Goal: Task Accomplishment & Management: Use online tool/utility

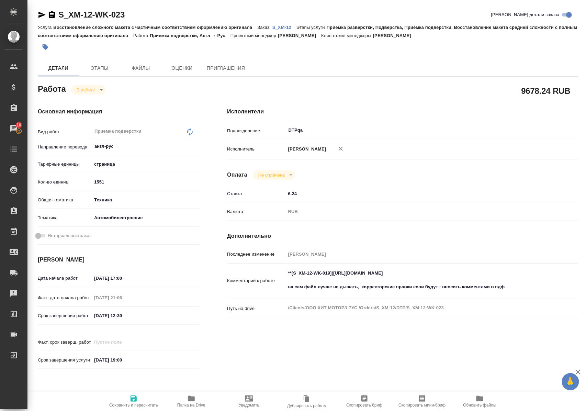
click at [196, 399] on span "Папка на Drive" at bounding box center [191, 400] width 49 height 13
click at [96, 89] on body "🙏 .cls-1 fill:#fff; AWATERA Polushina Alena Клиенты Спецификации Заказы 10 Чаты…" at bounding box center [293, 205] width 586 height 411
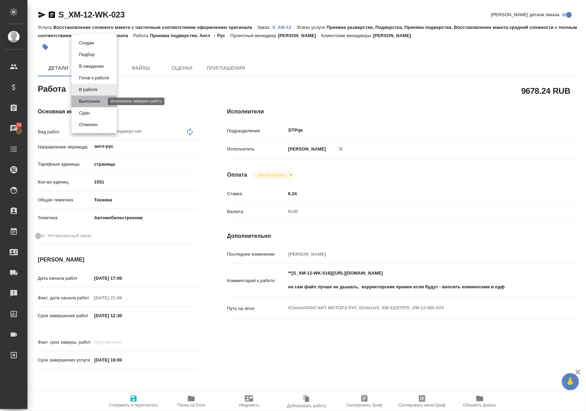
click at [96, 101] on button "Выполнен" at bounding box center [89, 102] width 25 height 8
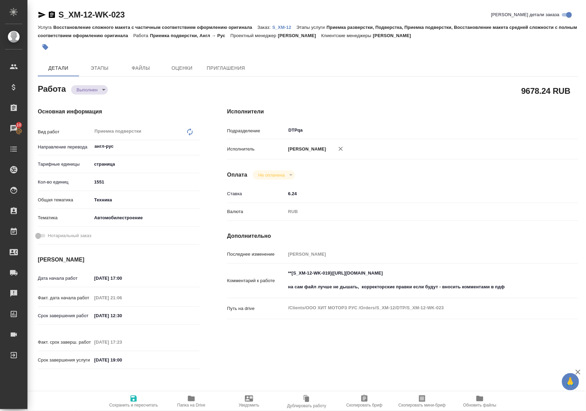
type textarea "x"
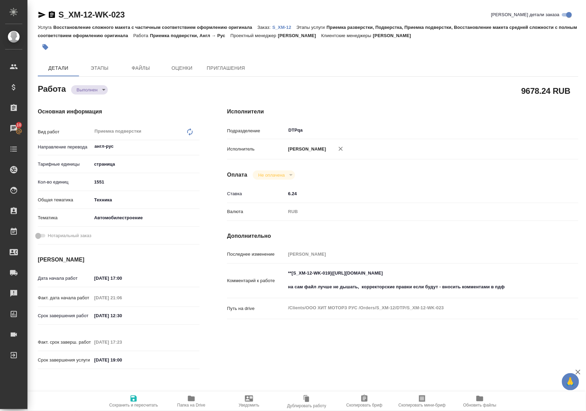
type textarea "x"
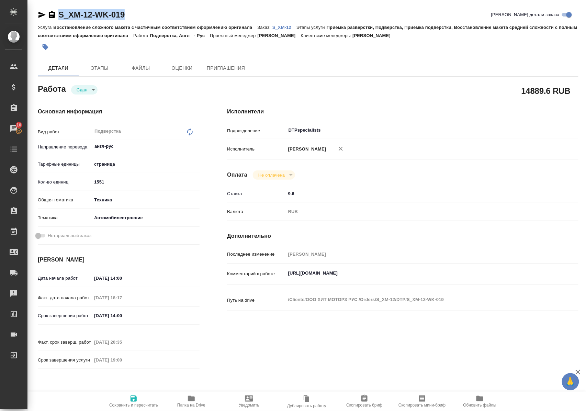
drag, startPoint x: 153, startPoint y: 15, endPoint x: 58, endPoint y: 18, distance: 95.2
click at [58, 18] on div "S_XM-12-WK-019 Кратко детали заказа" at bounding box center [308, 14] width 540 height 11
copy link "S_XM-12-WK-019"
click at [283, 25] on p "S_XM-12" at bounding box center [284, 27] width 24 height 5
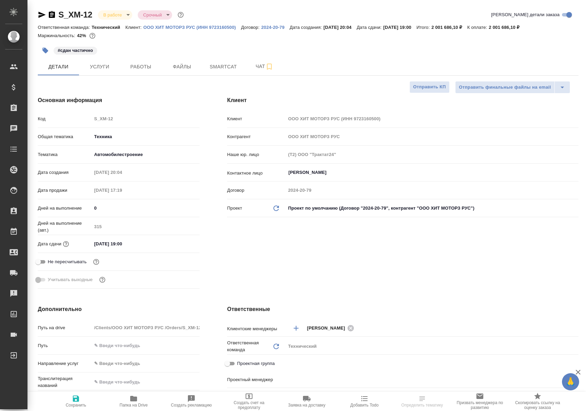
select select "RU"
type input "[PERSON_NAME]"
type input "Заболотный Денис"
click at [120, 66] on button "Работы" at bounding box center [140, 66] width 41 height 17
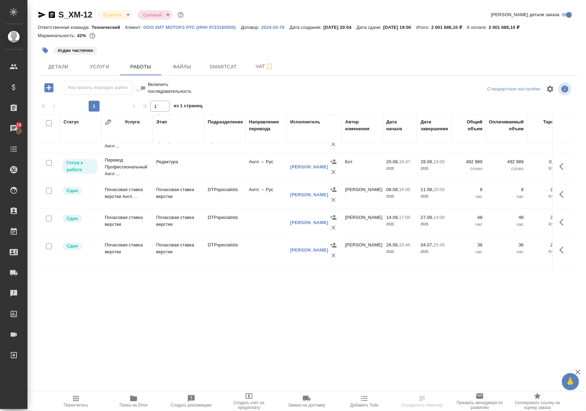
scroll to position [366, 0]
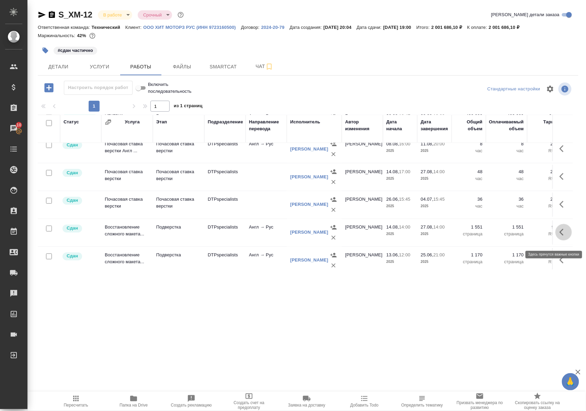
click at [559, 236] on icon "button" at bounding box center [563, 232] width 8 height 8
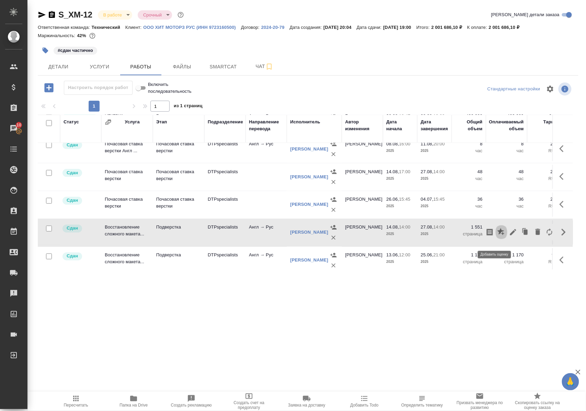
click at [497, 235] on icon "button" at bounding box center [500, 231] width 7 height 7
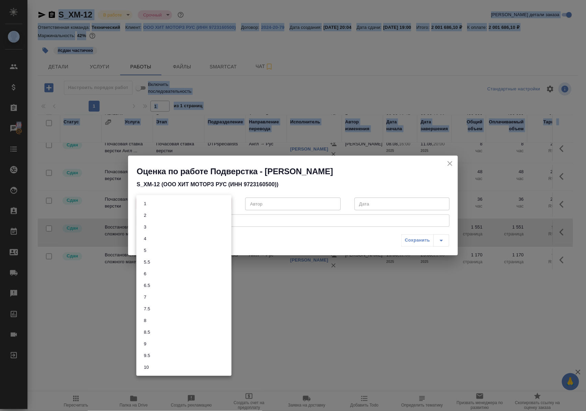
click at [225, 204] on body "🙏 .cls-1 fill:#fff; AWATERA Polushina Alena Клиенты Спецификации Заказы 10 Чаты…" at bounding box center [293, 205] width 586 height 411
click at [172, 334] on li "8.5" at bounding box center [183, 332] width 95 height 12
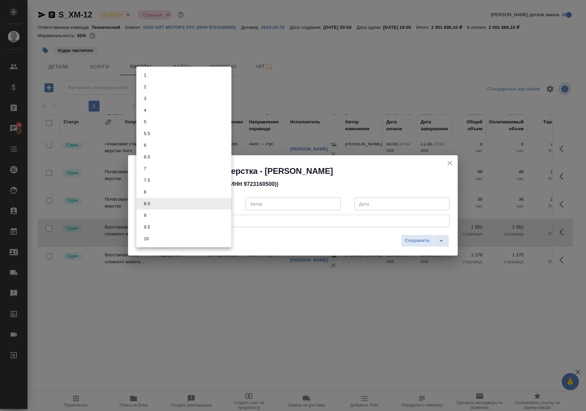
click at [179, 206] on body "🙏 .cls-1 fill:#fff; AWATERA Polushina Alena Клиенты Спецификации Заказы 10 Чаты…" at bounding box center [293, 205] width 586 height 411
click at [173, 214] on li "9" at bounding box center [183, 215] width 95 height 12
type input "9"
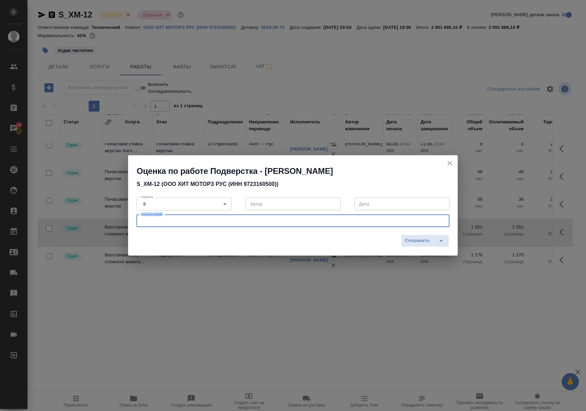
click at [175, 219] on textarea at bounding box center [293, 220] width 304 height 5
type textarea "возврат из-за спецформата"
click at [226, 205] on body "🙏 .cls-1 fill:#fff; AWATERA Polushina Alena Клиенты Спецификации Заказы 10 Чаты…" at bounding box center [293, 205] width 586 height 411
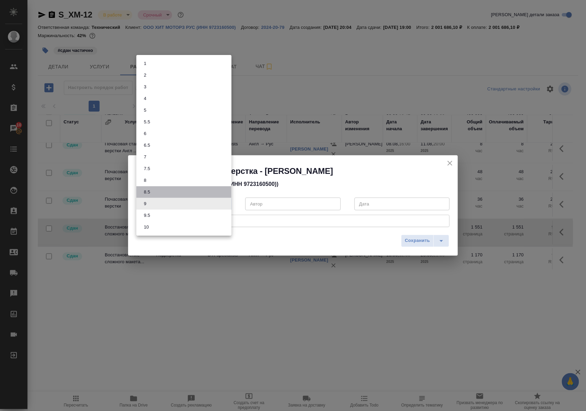
click at [155, 192] on li "8.5" at bounding box center [183, 192] width 95 height 12
type input "8.5"
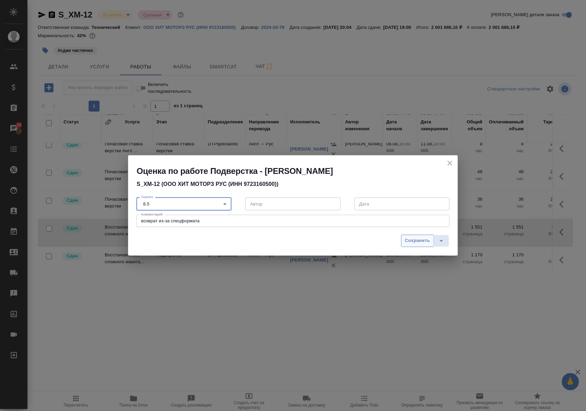
click at [416, 242] on span "Сохранить" at bounding box center [417, 241] width 25 height 8
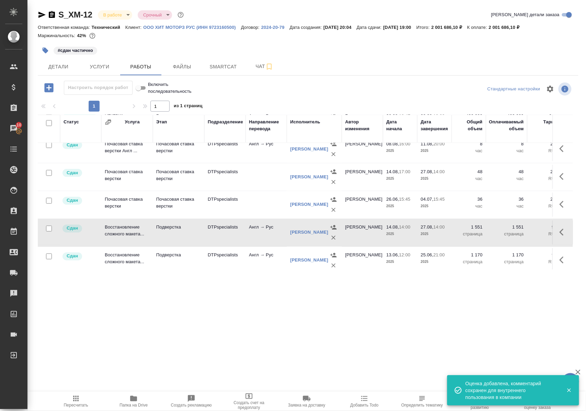
scroll to position [412, 0]
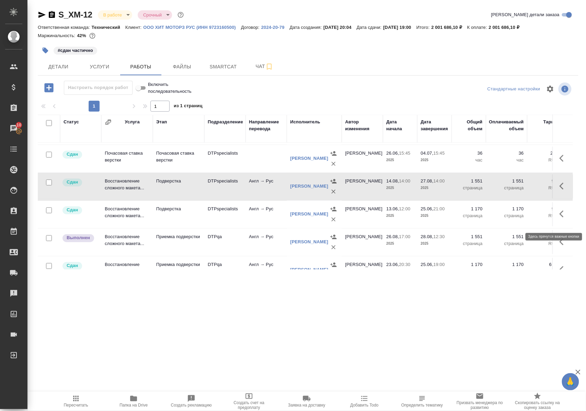
click at [559, 218] on icon "button" at bounding box center [563, 214] width 8 height 8
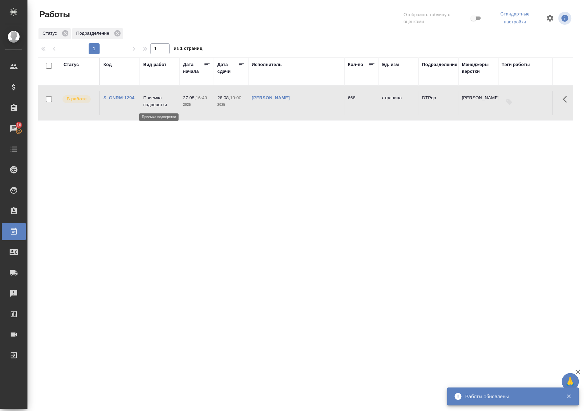
click at [161, 106] on p "Приемка подверстки" at bounding box center [159, 101] width 33 height 14
click at [162, 106] on p "Приемка подверстки" at bounding box center [159, 101] width 33 height 14
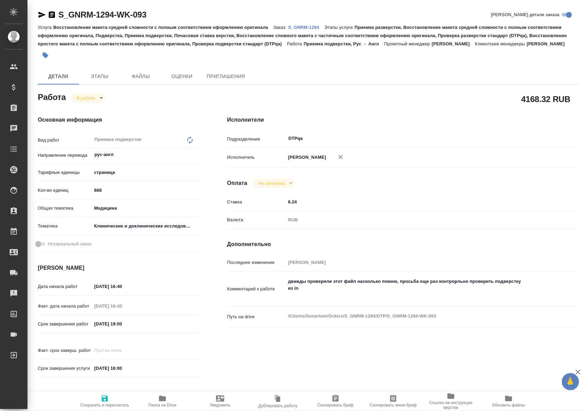
type textarea "x"
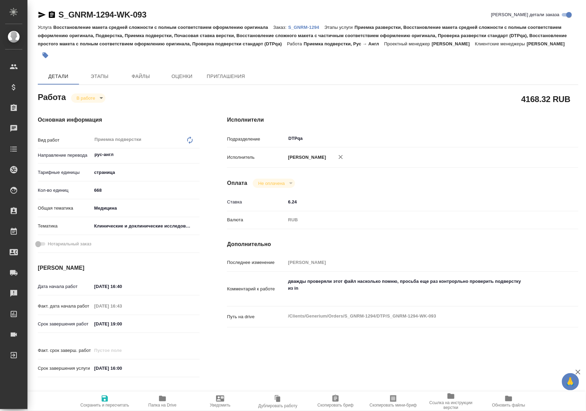
type textarea "x"
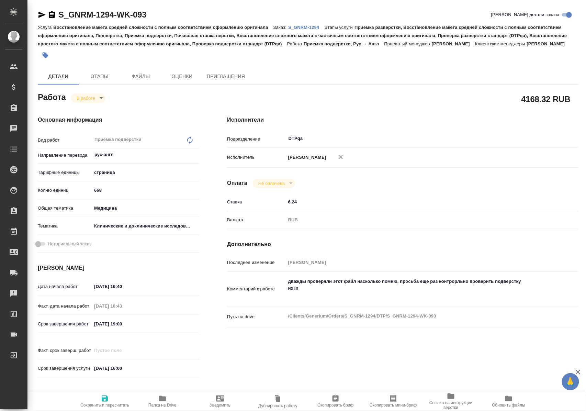
type textarea "x"
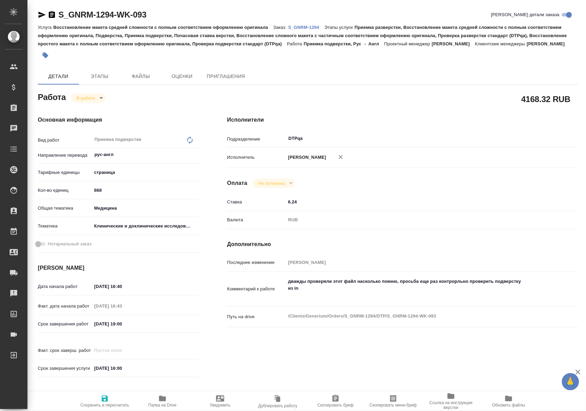
type textarea "x"
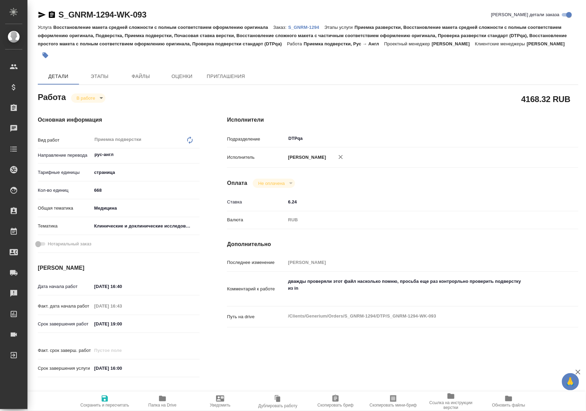
type textarea "x"
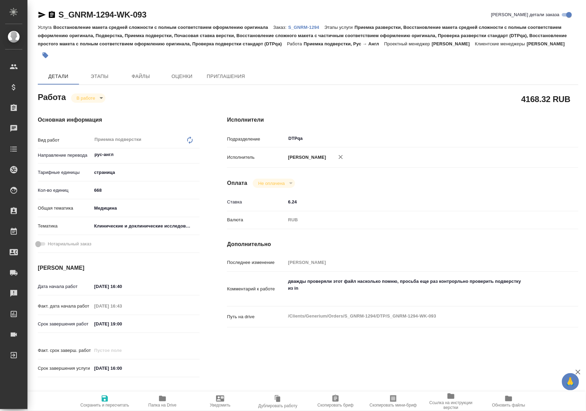
type textarea "x"
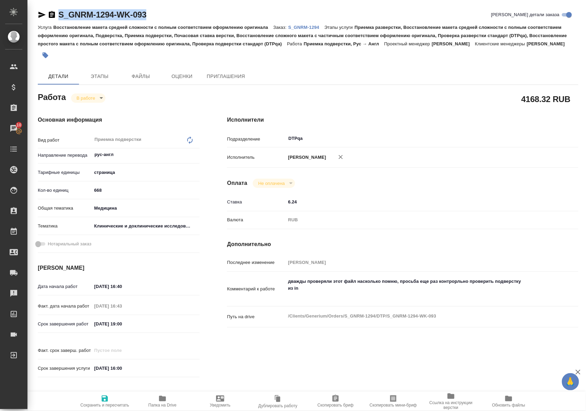
drag, startPoint x: 161, startPoint y: 14, endPoint x: 57, endPoint y: 17, distance: 104.1
click at [57, 17] on div "S_GNRM-1294-WK-093 Кратко детали заказа" at bounding box center [308, 14] width 540 height 11
copy link "S_GNRM-1294-WK-093"
click at [162, 399] on icon "button" at bounding box center [162, 398] width 7 height 5
click at [307, 26] on p "S_GNRM-1294" at bounding box center [306, 27] width 36 height 5
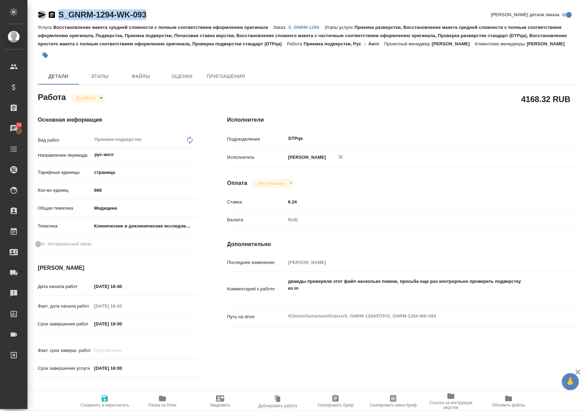
click at [41, 14] on icon "button" at bounding box center [41, 15] width 7 height 6
copy link "S_GNRM-1294-WK-093"
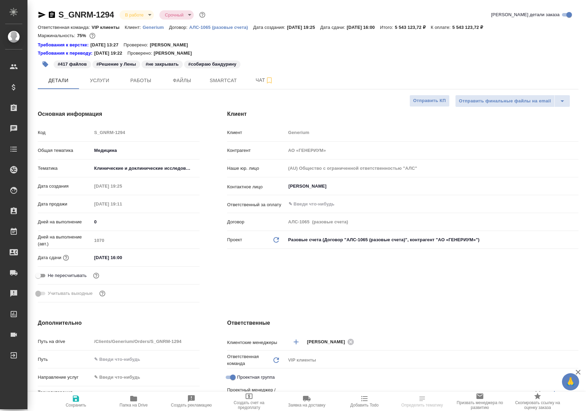
select select "RU"
click at [138, 79] on span "Работы" at bounding box center [140, 80] width 33 height 9
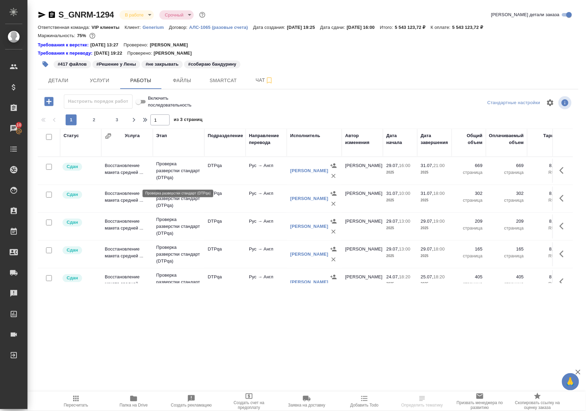
click at [174, 172] on p "Проверка разверстки стандарт (DTPqa)" at bounding box center [178, 170] width 45 height 21
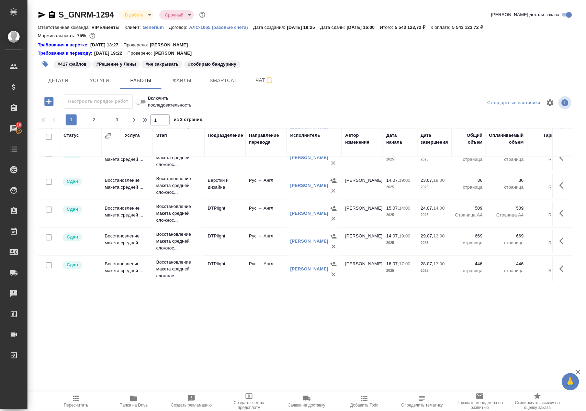
scroll to position [503, 0]
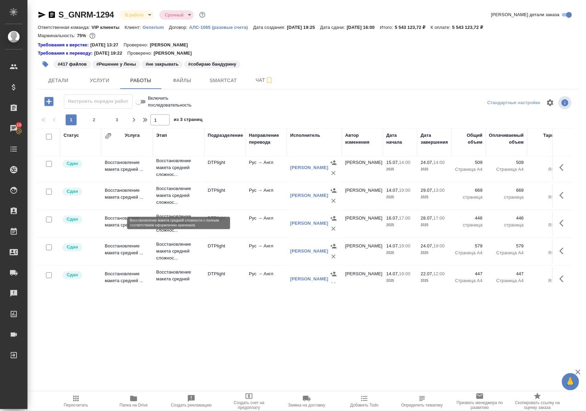
click at [176, 203] on p "Восстановление макета средней сложнос..." at bounding box center [178, 195] width 45 height 21
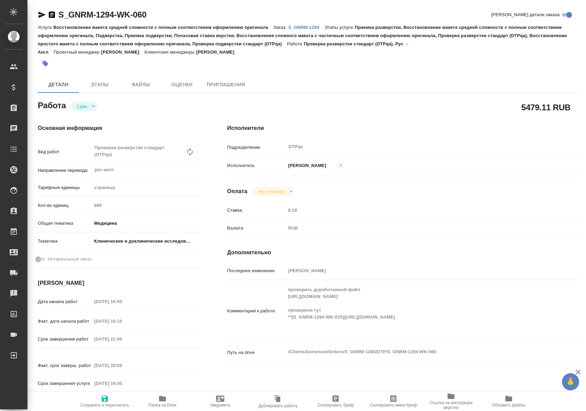
type textarea "x"
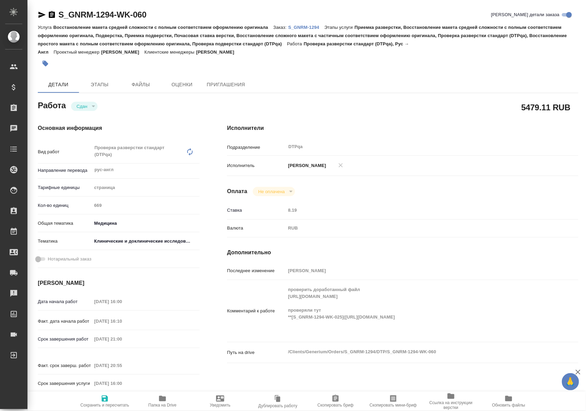
type textarea "x"
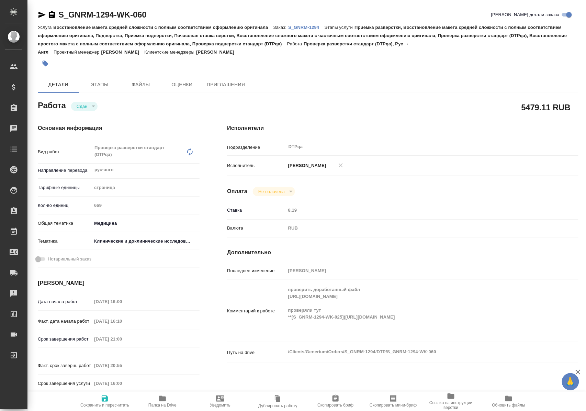
type textarea "x"
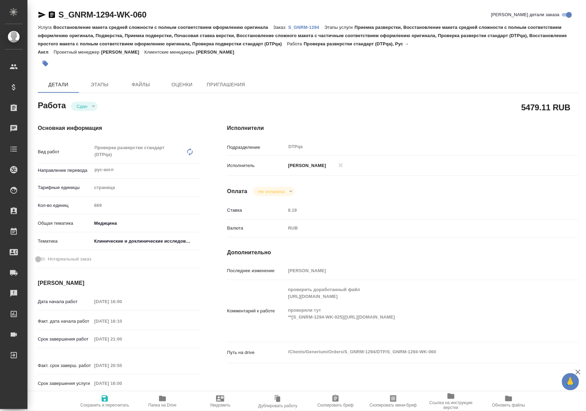
type textarea "x"
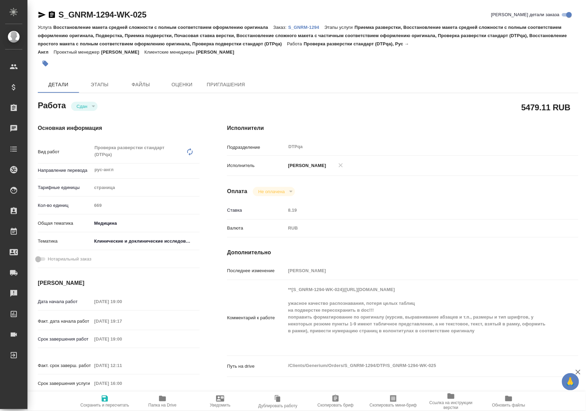
type textarea "x"
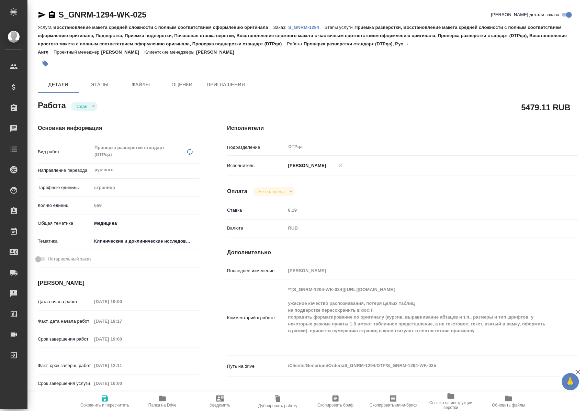
type textarea "x"
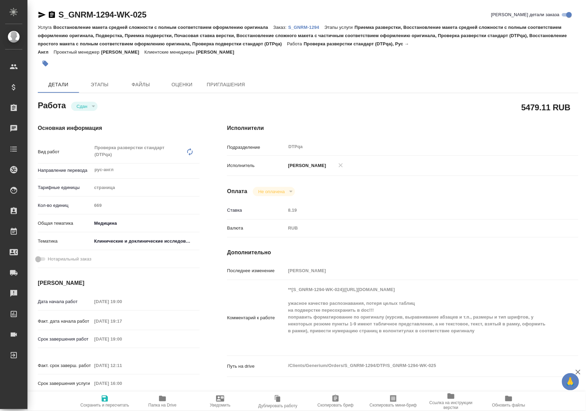
type textarea "x"
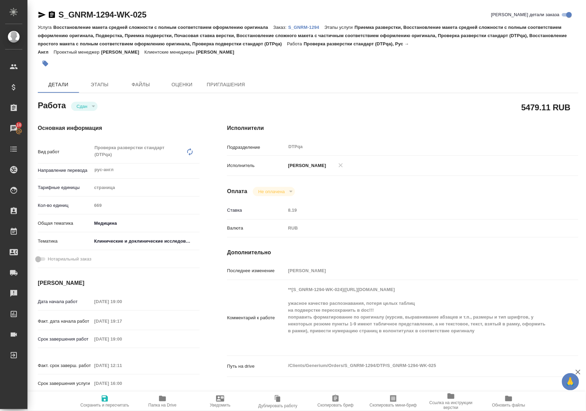
click at [496, 196] on div "Оплата Не оплачена notPayed" at bounding box center [402, 191] width 351 height 9
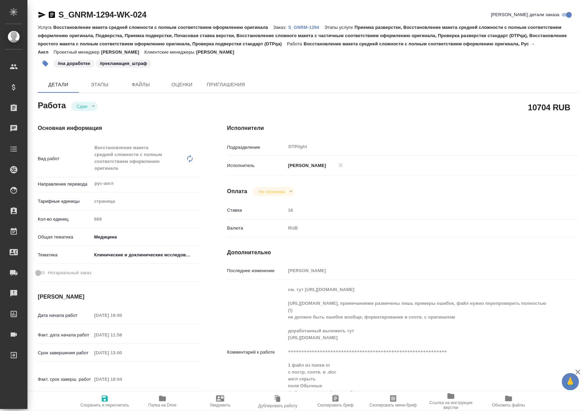
type textarea "x"
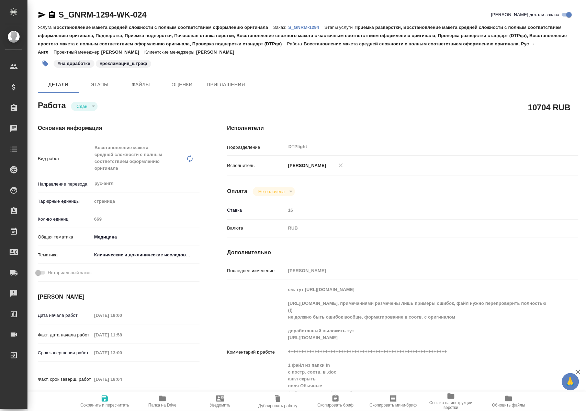
type textarea "x"
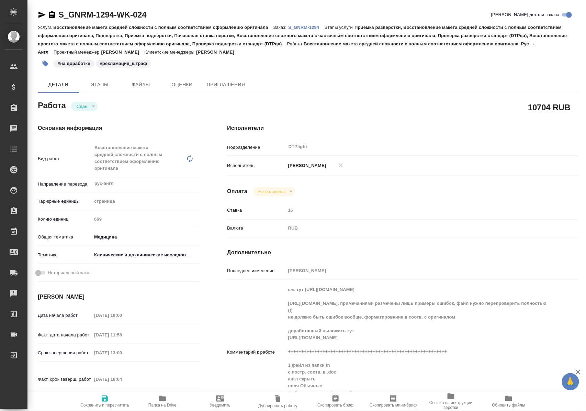
type textarea "x"
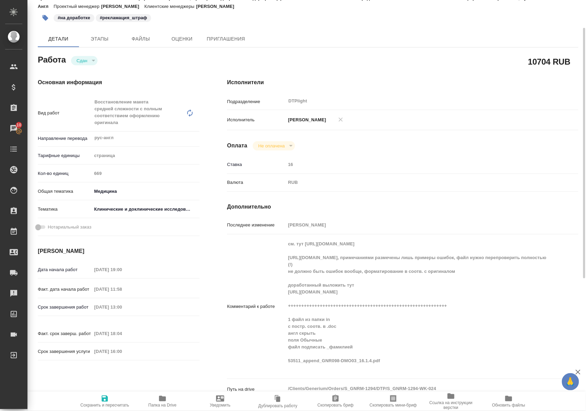
scroll to position [91, 0]
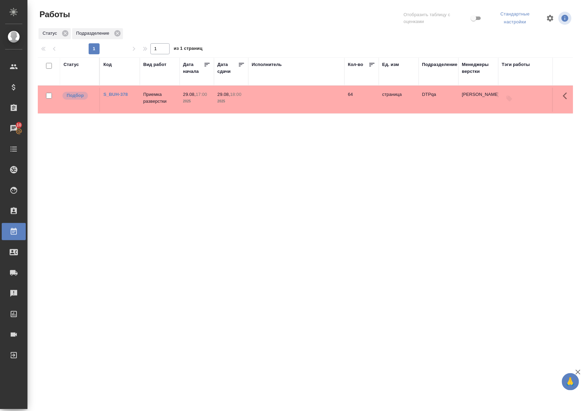
click at [69, 64] on div "Статус" at bounding box center [71, 64] width 15 height 7
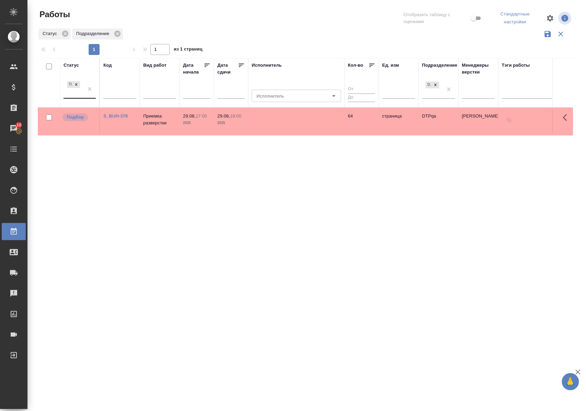
click at [78, 98] on div "Подбор" at bounding box center [74, 89] width 20 height 19
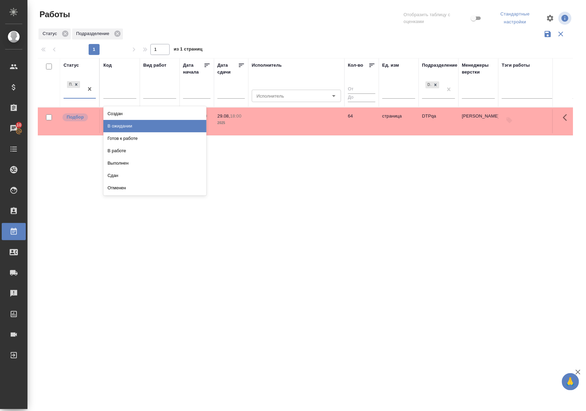
click at [109, 126] on div "В ожидании" at bounding box center [154, 126] width 103 height 12
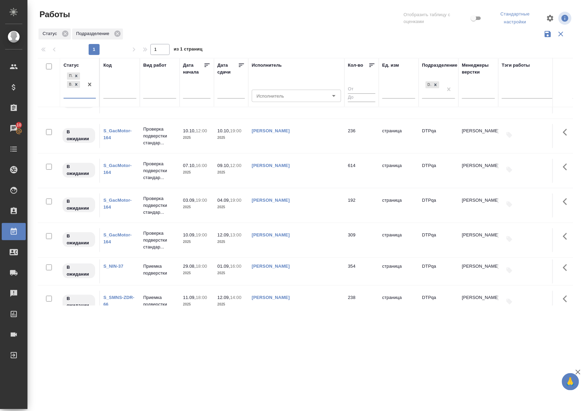
scroll to position [229, 0]
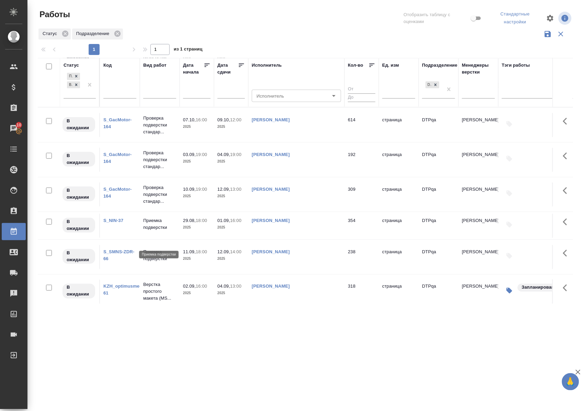
click at [159, 231] on p "Приемка подверстки" at bounding box center [159, 224] width 33 height 14
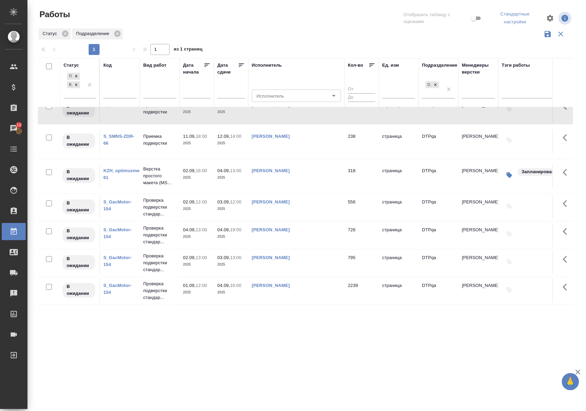
scroll to position [394, 0]
click at [76, 84] on icon at bounding box center [76, 84] width 5 height 5
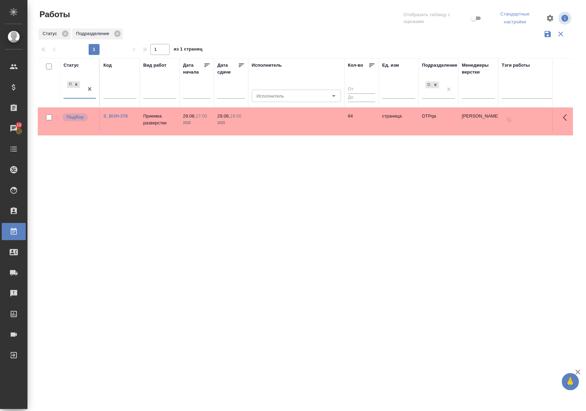
scroll to position [0, 0]
click at [73, 65] on div "Статус" at bounding box center [71, 65] width 15 height 7
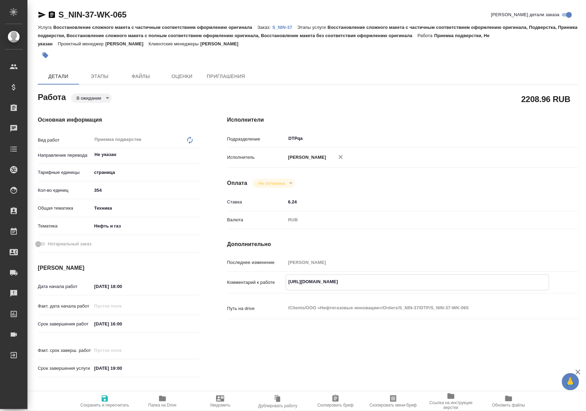
drag, startPoint x: 286, startPoint y: 281, endPoint x: 448, endPoint y: 283, distance: 162.1
click at [448, 283] on textarea "[URL][DOMAIN_NAME]" at bounding box center [417, 282] width 263 height 12
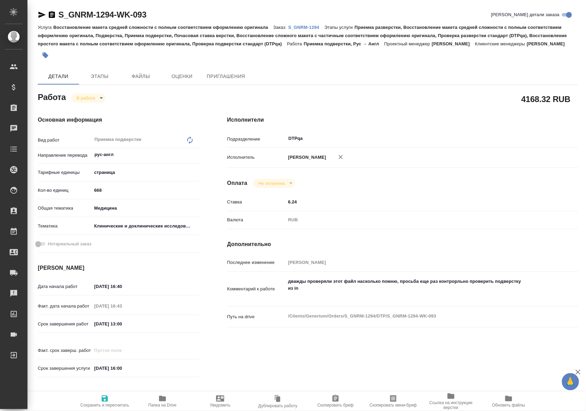
type textarea "x"
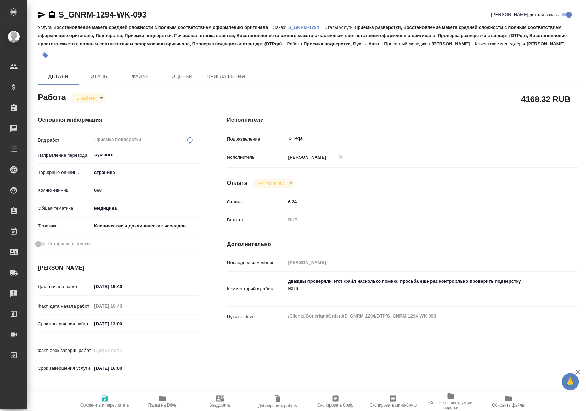
type textarea "x"
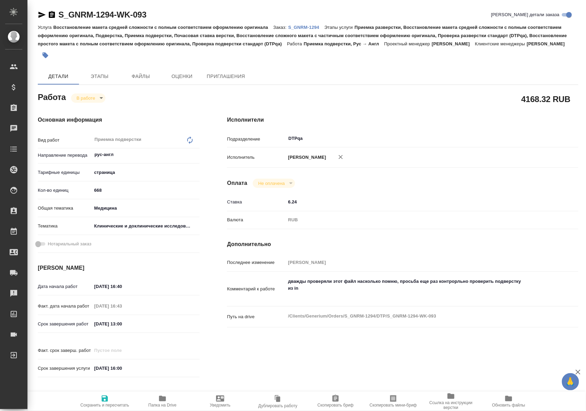
type textarea "x"
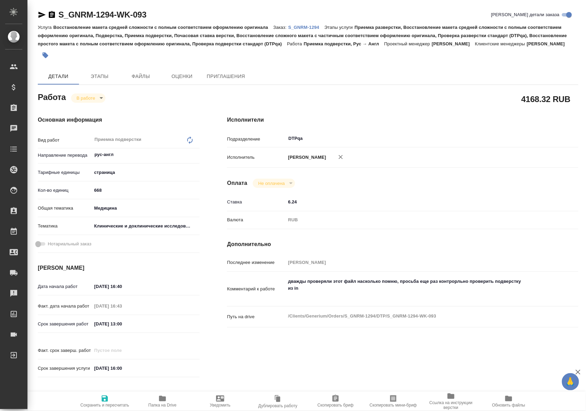
type textarea "x"
